Goal: Navigation & Orientation: Understand site structure

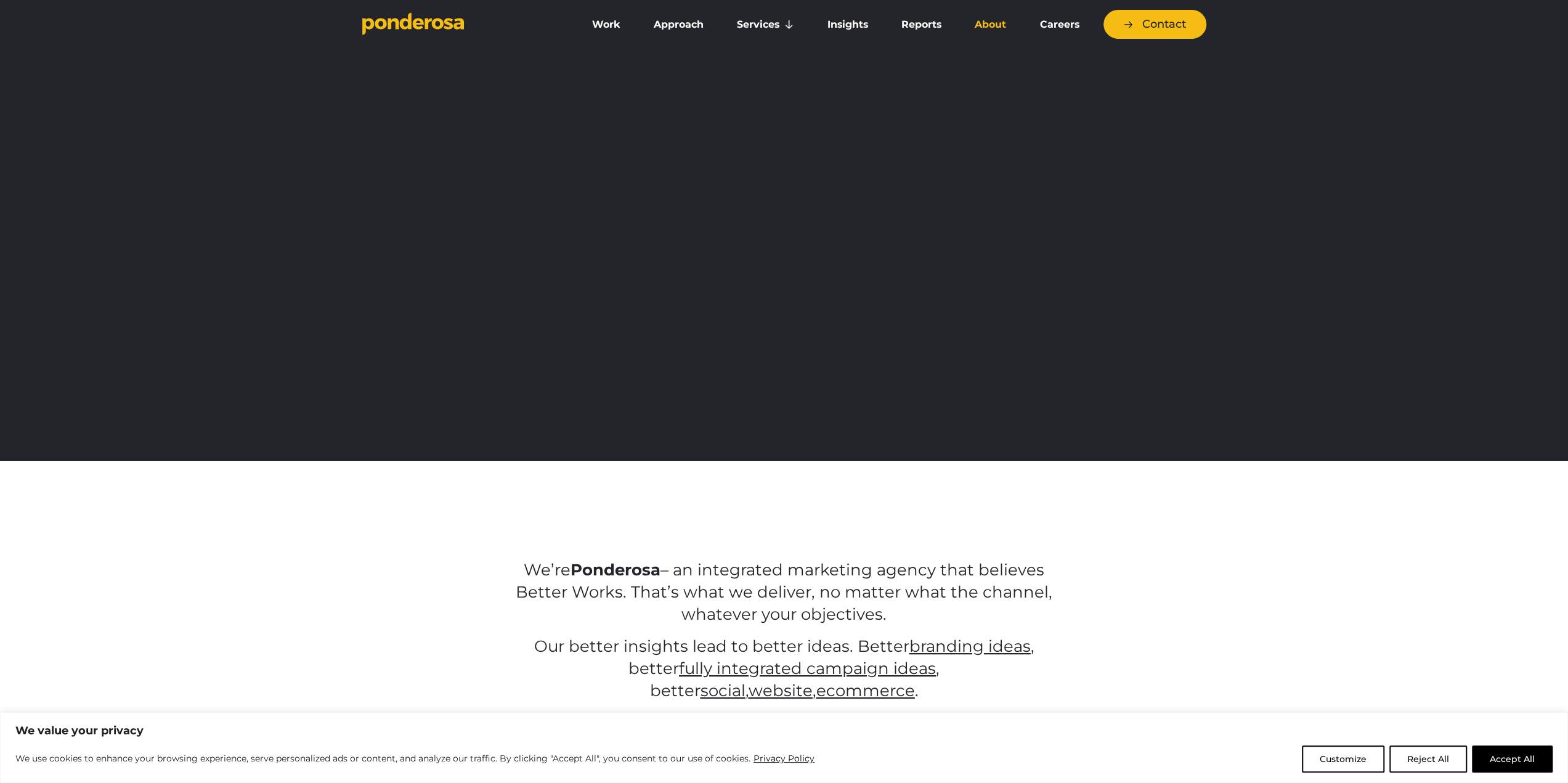
click at [996, 22] on link "About" at bounding box center [990, 25] width 59 height 26
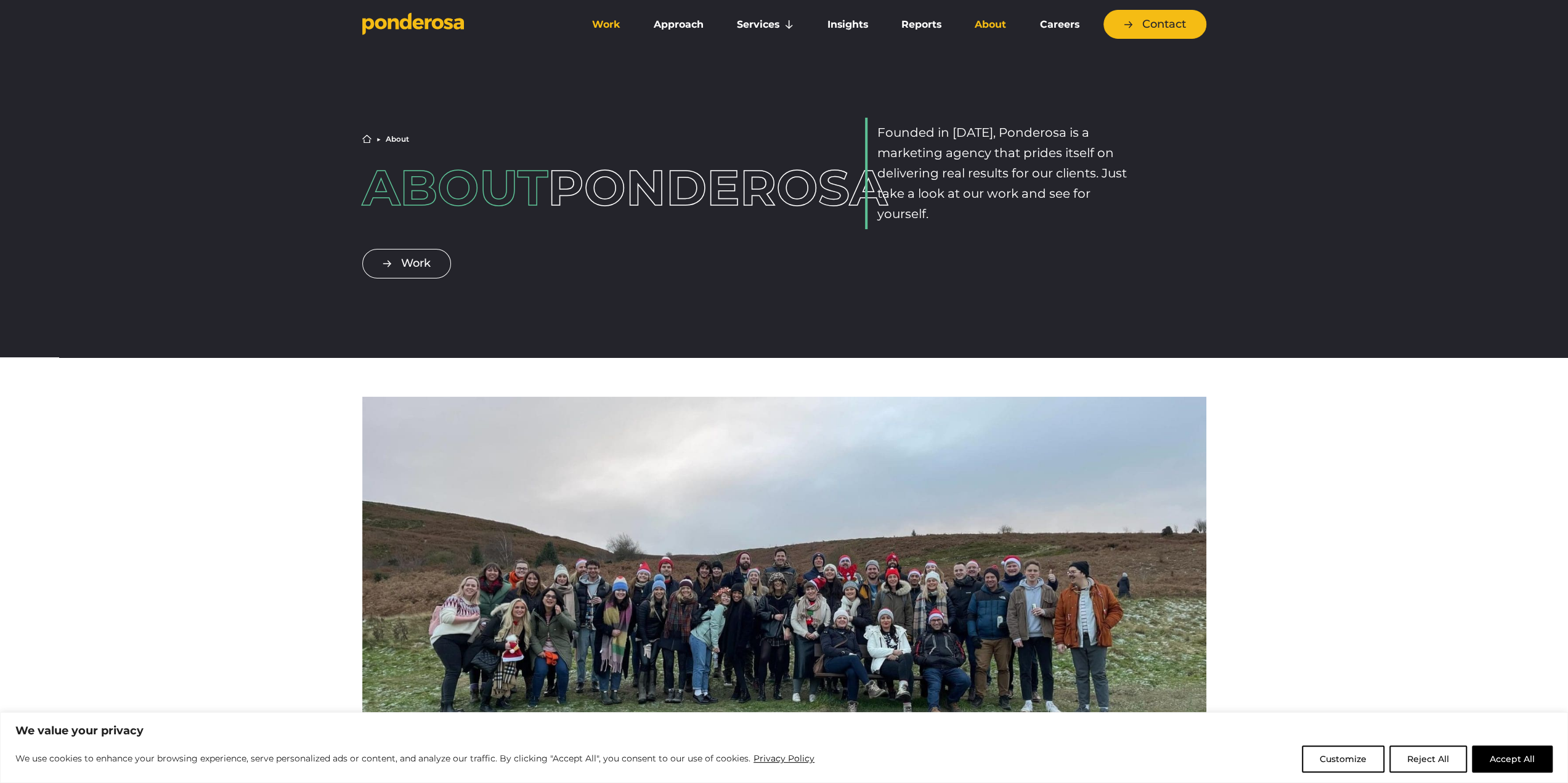
click at [621, 26] on link "Work" at bounding box center [606, 25] width 57 height 26
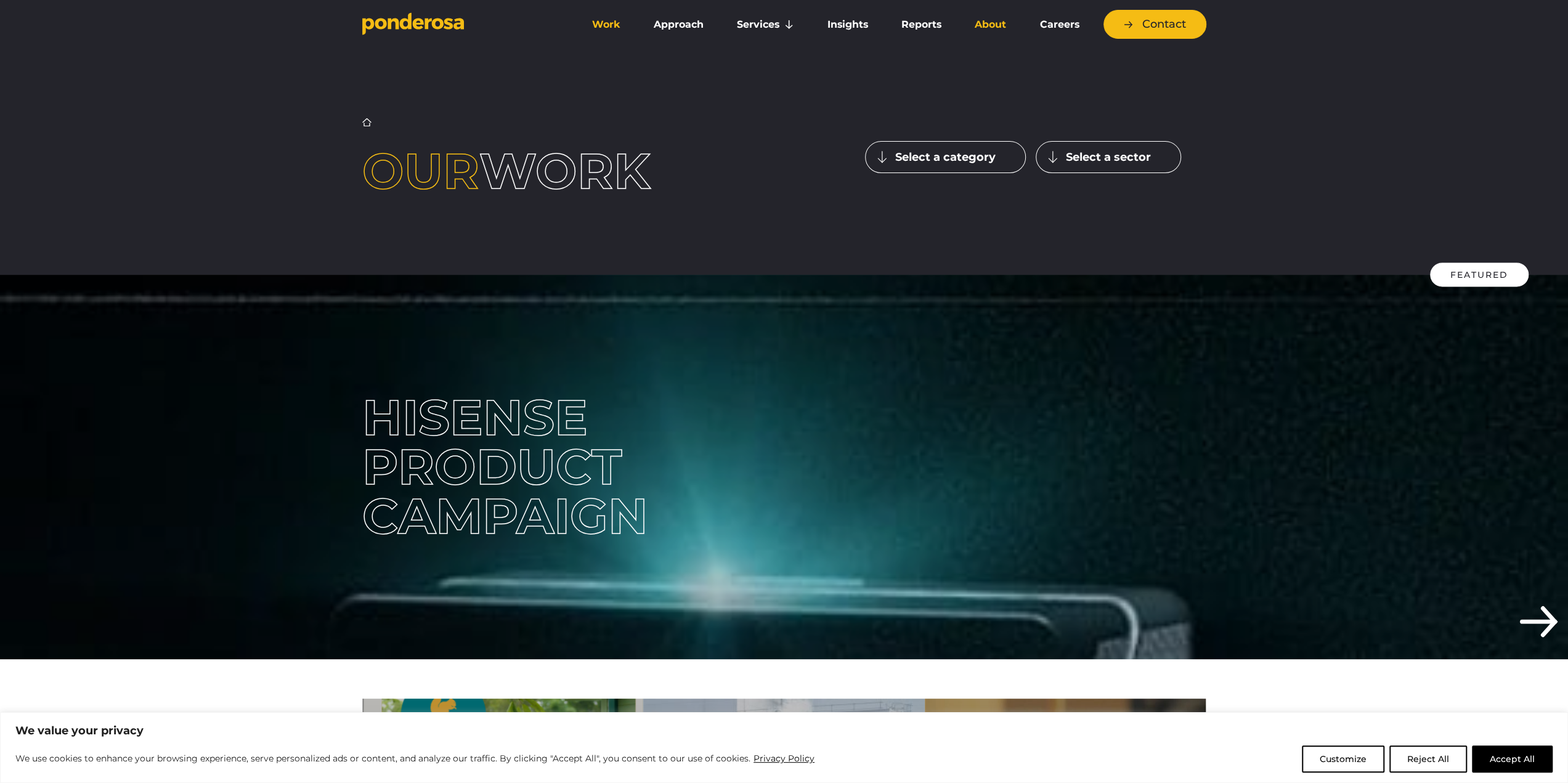
click at [979, 21] on link "About" at bounding box center [990, 25] width 59 height 26
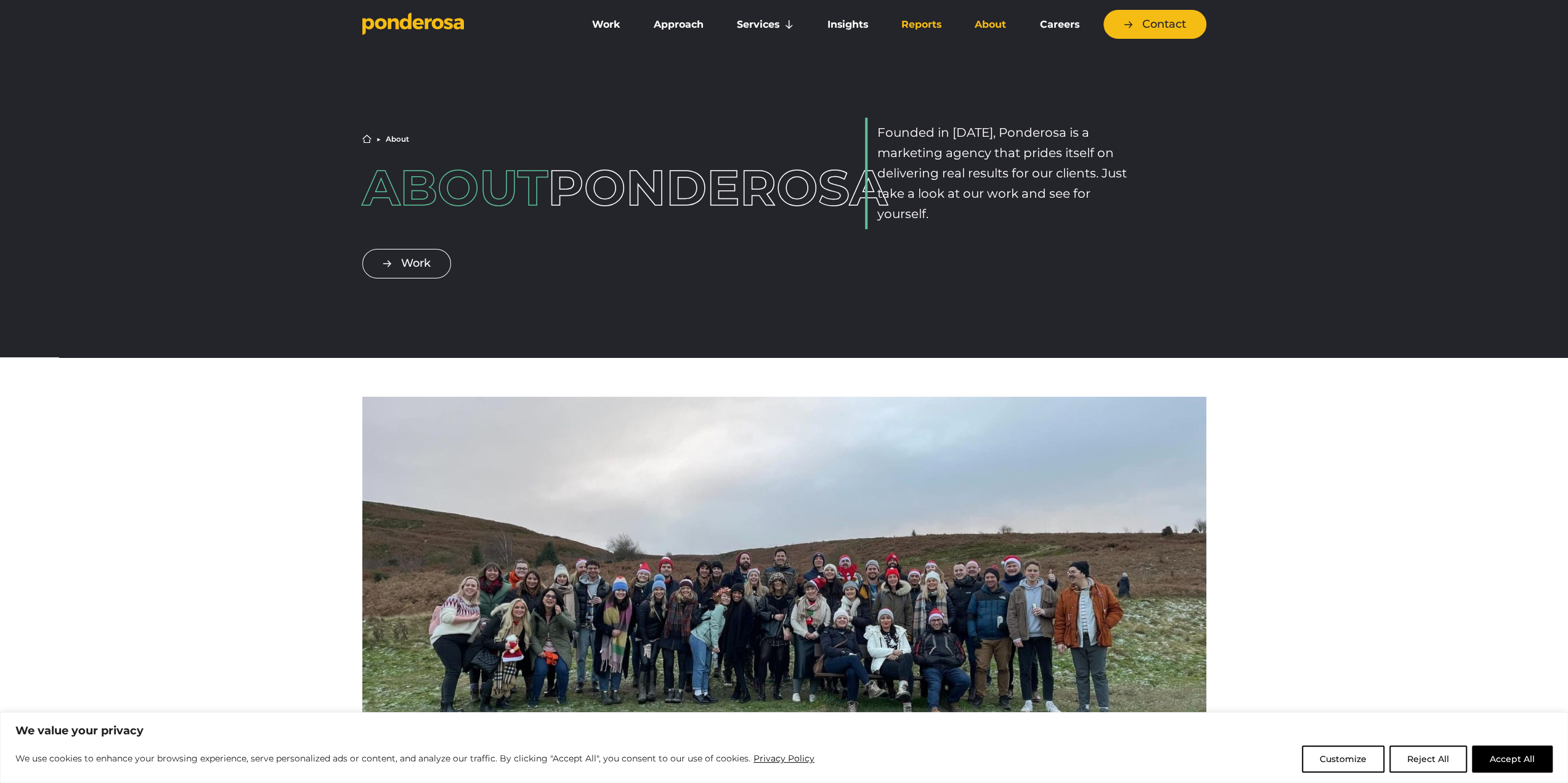
click at [939, 24] on link "Reports" at bounding box center [921, 25] width 69 height 26
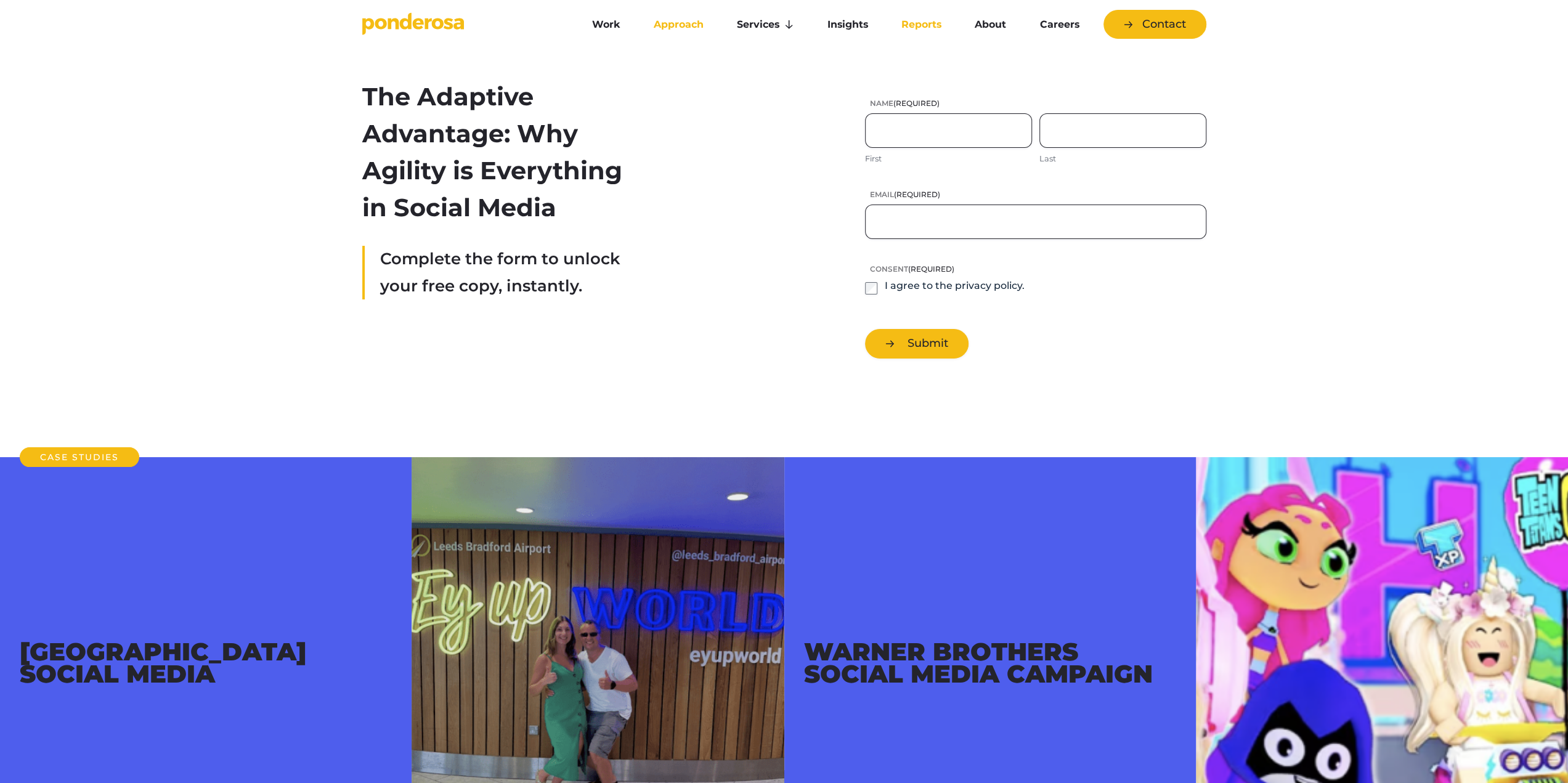
click at [696, 27] on link "Approach" at bounding box center [679, 25] width 78 height 26
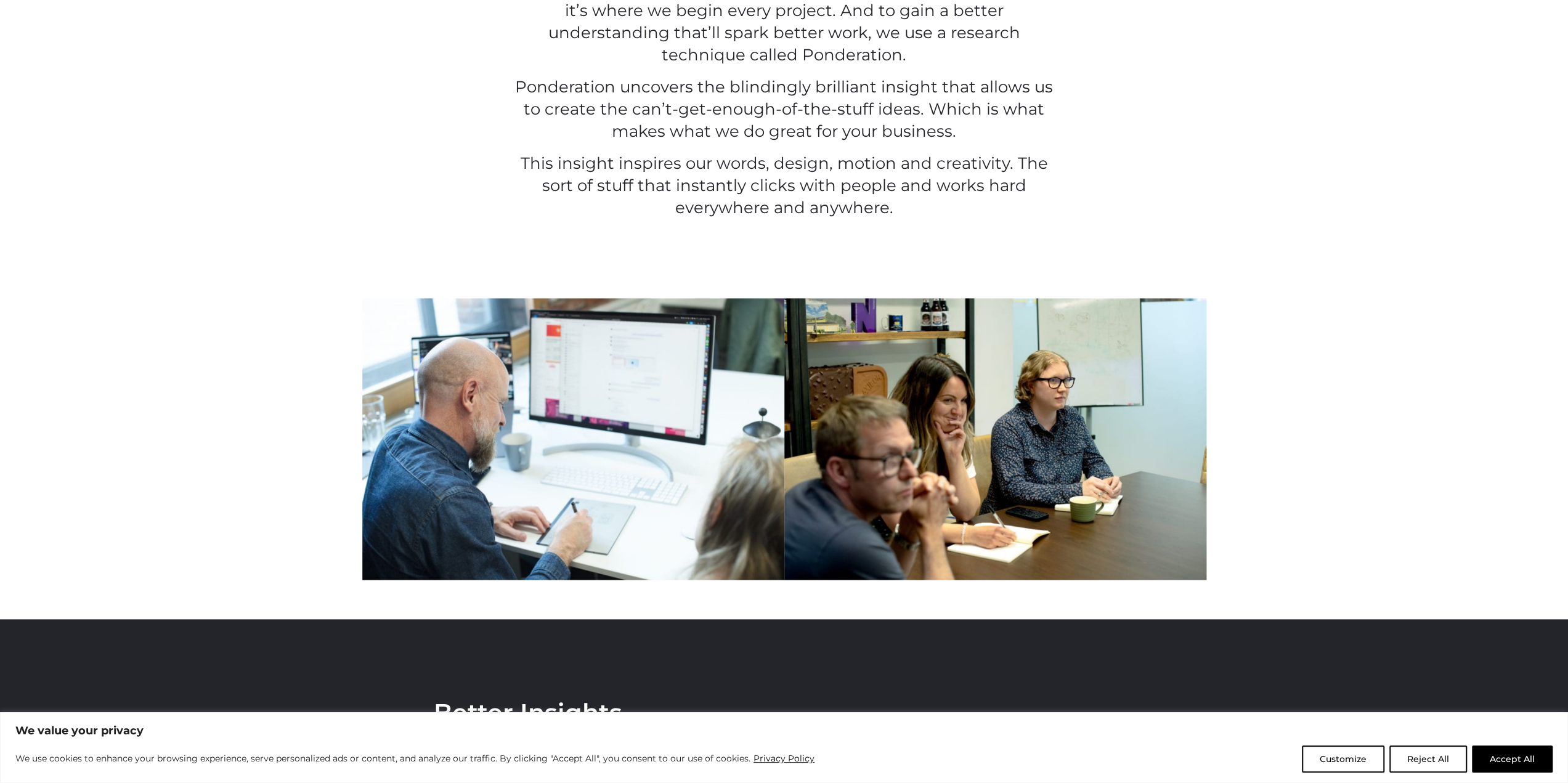
scroll to position [1355, 0]
